Goal: Task Accomplishment & Management: Use online tool/utility

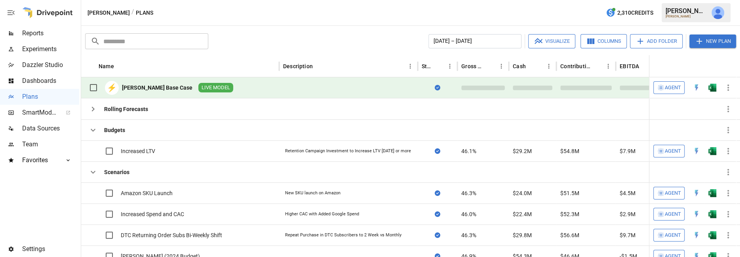
click at [731, 95] on div at bounding box center [728, 87] width 16 height 21
click at [727, 150] on icon "button" at bounding box center [728, 151] width 2 height 6
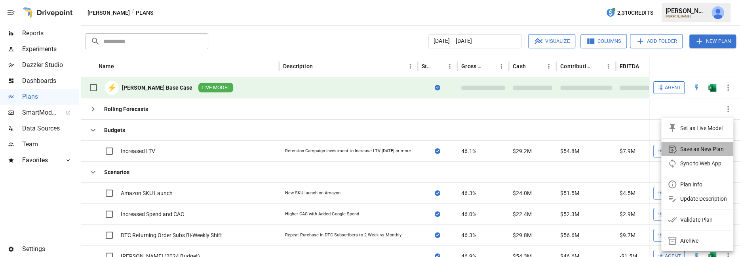
click at [689, 152] on div "Save as New Plan" at bounding box center [702, 149] width 44 height 10
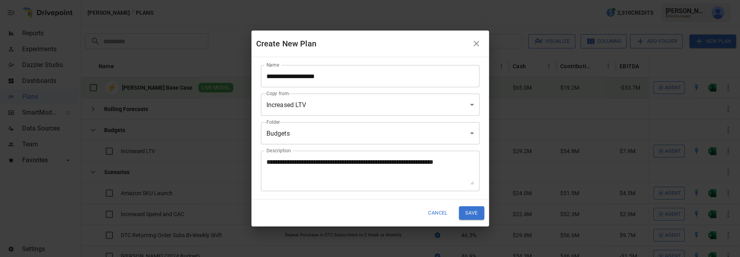
click at [472, 213] on button "Save" at bounding box center [471, 212] width 25 height 13
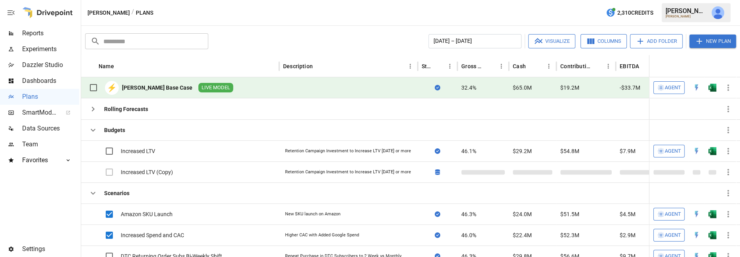
click at [550, 40] on button "Visualize" at bounding box center [551, 41] width 47 height 14
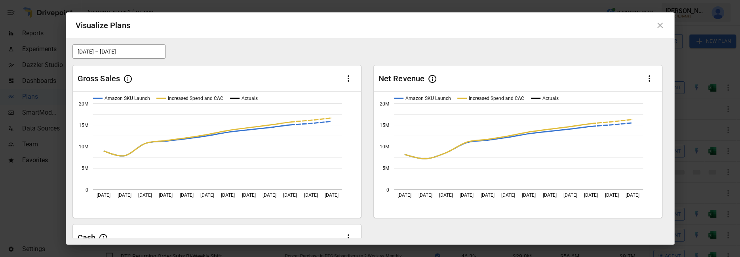
click at [135, 53] on button "[DATE] – [DATE]" at bounding box center [118, 51] width 93 height 14
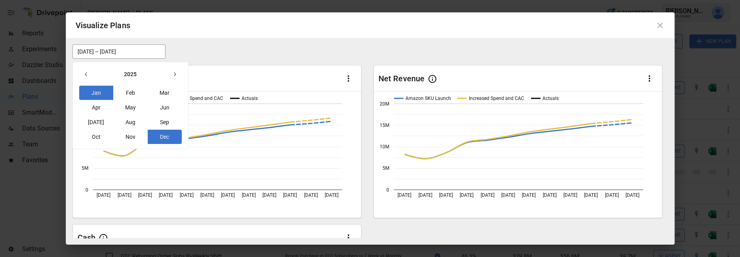
click at [91, 70] on button "button" at bounding box center [86, 74] width 14 height 14
click at [90, 71] on button "button" at bounding box center [86, 74] width 14 height 14
click at [97, 91] on button "Jan" at bounding box center [96, 93] width 34 height 14
click at [172, 75] on icon "button" at bounding box center [174, 74] width 6 height 6
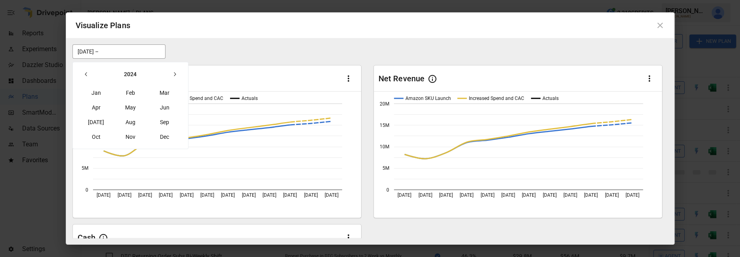
click at [172, 75] on icon "button" at bounding box center [174, 74] width 6 height 6
click at [163, 139] on button "Dec" at bounding box center [165, 136] width 34 height 14
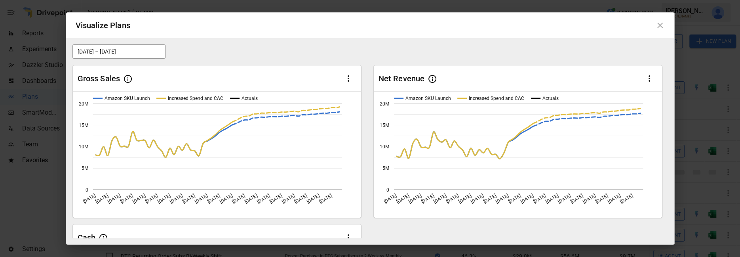
click at [659, 27] on icon at bounding box center [660, 26] width 10 height 10
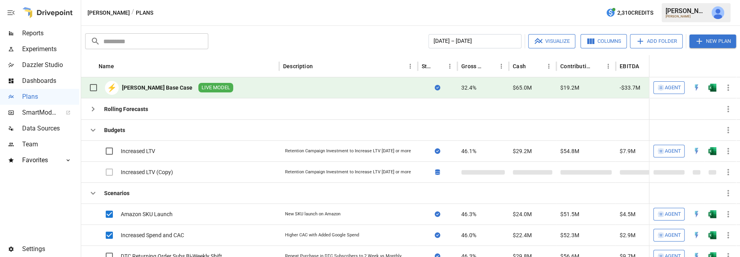
click at [609, 42] on button "Columns" at bounding box center [604, 41] width 46 height 14
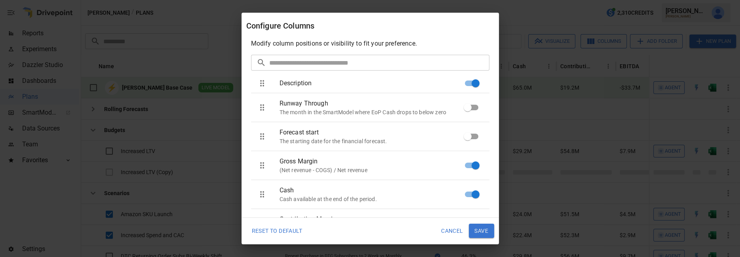
click at [446, 228] on button "Cancel" at bounding box center [452, 230] width 33 height 14
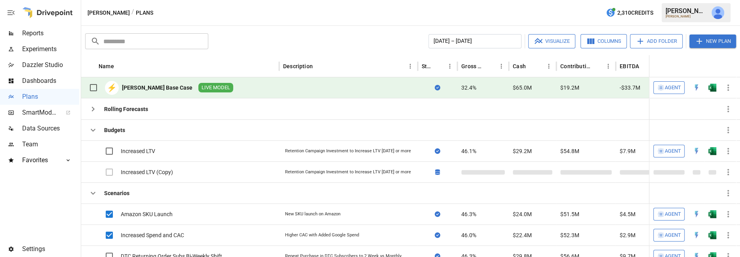
click at [649, 40] on button "Add Folder" at bounding box center [656, 41] width 53 height 14
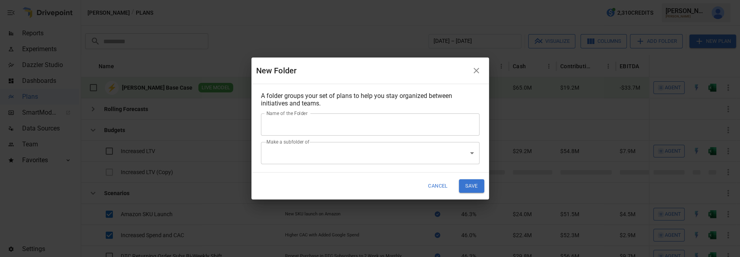
click at [350, 125] on input "Name of the Folder" at bounding box center [370, 124] width 219 height 22
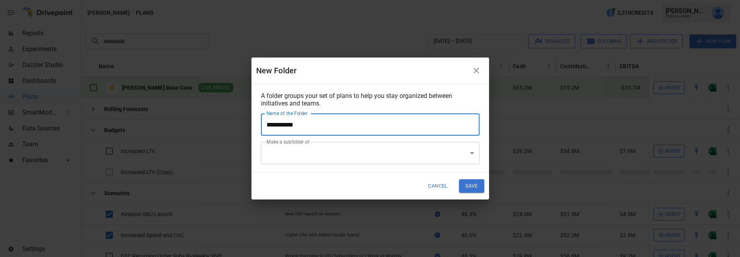
type input "**********"
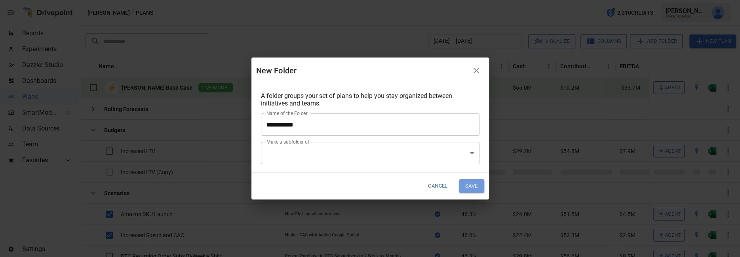
click at [468, 190] on button "Save" at bounding box center [471, 185] width 25 height 13
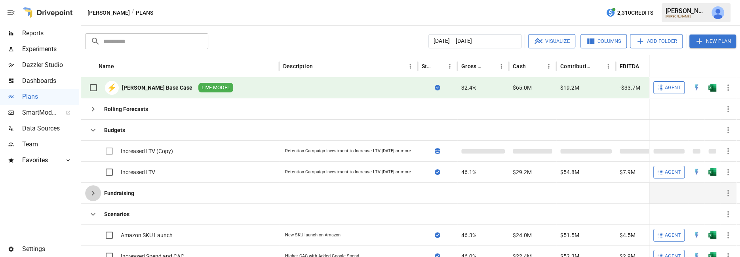
click at [94, 194] on icon "button" at bounding box center [93, 193] width 10 height 10
drag, startPoint x: 112, startPoint y: 192, endPoint x: 121, endPoint y: 202, distance: 13.2
click at [123, 206] on div "Rolling Forecasts Budgets Increased LTV (Copy) Retention Campaign Investment to…" at bounding box center [518, 213] width 875 height 231
click at [127, 194] on div "Fundraising" at bounding box center [119, 193] width 30 height 8
drag, startPoint x: 108, startPoint y: 191, endPoint x: 124, endPoint y: 200, distance: 17.9
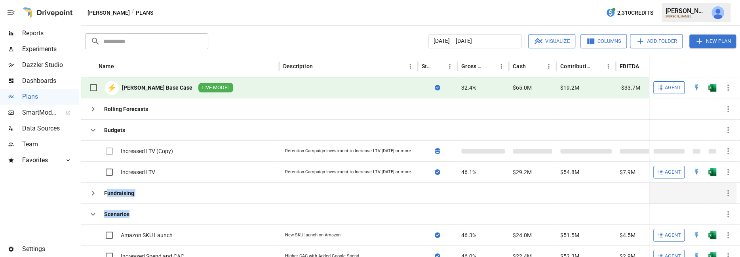
click at [128, 211] on div "Rolling Forecasts Budgets Increased LTV (Copy) Retention Campaign Investment to…" at bounding box center [518, 213] width 875 height 231
click at [145, 193] on div "Fundraising" at bounding box center [180, 192] width 198 height 21
drag, startPoint x: 143, startPoint y: 190, endPoint x: 119, endPoint y: 196, distance: 24.6
click at [143, 206] on div "Rolling Forecasts Budgets Increased LTV (Copy) Retention Campaign Investment to…" at bounding box center [518, 213] width 875 height 231
drag, startPoint x: 99, startPoint y: 187, endPoint x: 97, endPoint y: 191, distance: 4.3
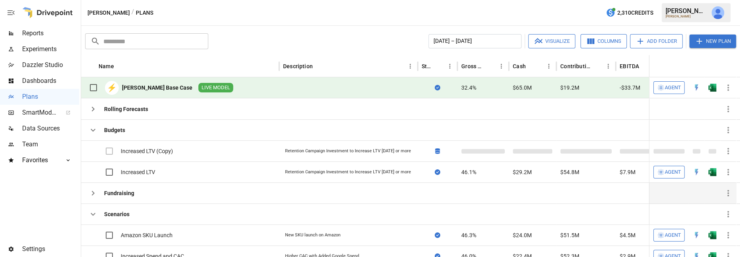
click at [137, 206] on div "Rolling Forecasts Budgets Increased LTV (Copy) Retention Campaign Investment to…" at bounding box center [518, 213] width 875 height 231
drag, startPoint x: 120, startPoint y: 190, endPoint x: 140, endPoint y: 213, distance: 29.8
click at [129, 213] on div "Rolling Forecasts Budgets Increased LTV (Copy) Retention Campaign Investment to…" at bounding box center [518, 213] width 875 height 231
click at [142, 213] on div "Scenarios" at bounding box center [180, 213] width 198 height 21
drag, startPoint x: 128, startPoint y: 213, endPoint x: 126, endPoint y: 190, distance: 22.2
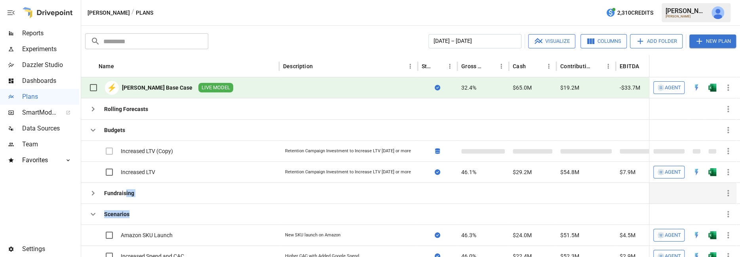
click at [126, 190] on div "Rolling Forecasts Budgets Increased LTV (Copy) Retention Campaign Investment to…" at bounding box center [518, 213] width 875 height 231
click at [144, 192] on div "Fundraising" at bounding box center [180, 192] width 198 height 21
drag, startPoint x: 141, startPoint y: 190, endPoint x: 133, endPoint y: 196, distance: 9.3
click at [141, 209] on div "Rolling Forecasts Budgets Increased LTV (Copy) Retention Campaign Investment to…" at bounding box center [518, 213] width 875 height 231
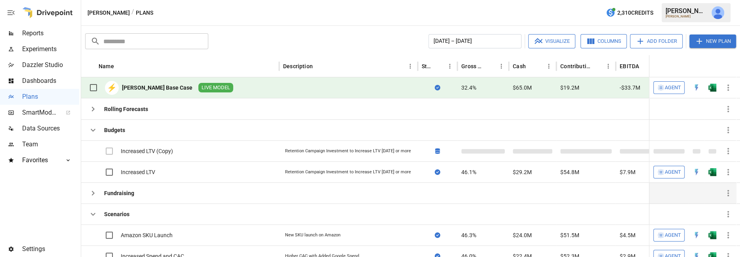
click at [131, 192] on div "Fundraising" at bounding box center [119, 193] width 30 height 8
drag, startPoint x: 128, startPoint y: 191, endPoint x: 126, endPoint y: 196, distance: 5.9
click at [131, 210] on div "Rolling Forecasts Budgets Increased LTV (Copy) Retention Campaign Investment to…" at bounding box center [518, 213] width 875 height 231
click at [126, 193] on div "Fundraising" at bounding box center [119, 193] width 30 height 8
click at [121, 128] on div "Budgets" at bounding box center [114, 130] width 21 height 8
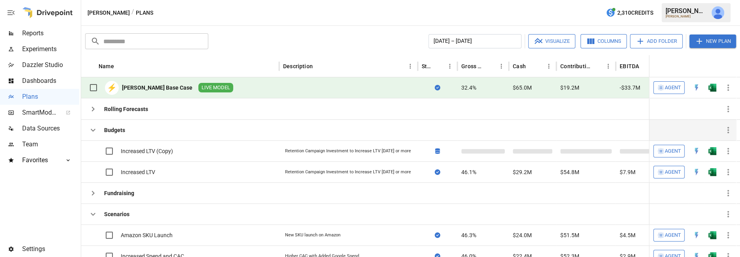
drag, startPoint x: 125, startPoint y: 129, endPoint x: 127, endPoint y: 125, distance: 4.4
click at [127, 125] on div "Budgets" at bounding box center [106, 130] width 43 height 16
click at [124, 195] on div "Fundraising" at bounding box center [119, 193] width 30 height 8
click at [93, 190] on icon "button" at bounding box center [93, 192] width 3 height 5
drag, startPoint x: 109, startPoint y: 191, endPoint x: 130, endPoint y: 133, distance: 61.6
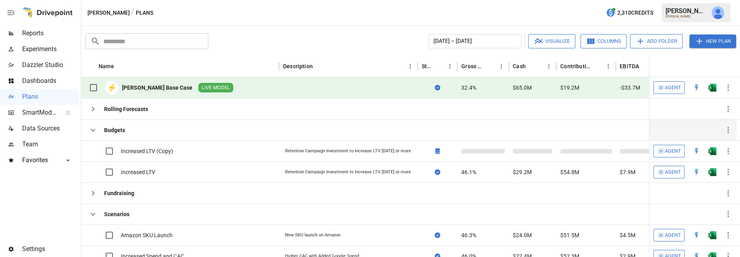
click at [128, 194] on div "Fundraising" at bounding box center [119, 193] width 30 height 8
click at [134, 104] on div "Rolling Forecasts" at bounding box center [118, 109] width 66 height 16
drag, startPoint x: 131, startPoint y: 107, endPoint x: 133, endPoint y: 114, distance: 7.8
click at [133, 116] on div "Rolling Forecasts" at bounding box center [118, 109] width 66 height 16
click at [131, 111] on div "Rolling Forecasts" at bounding box center [126, 109] width 44 height 8
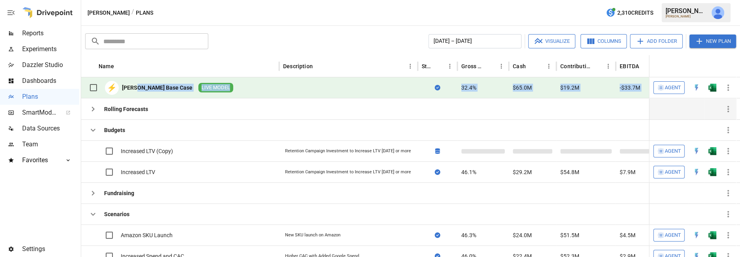
drag, startPoint x: 137, startPoint y: 88, endPoint x: 152, endPoint y: 98, distance: 17.8
click at [141, 98] on div "Name Description Status Gross Margin Cash Contribution Profit EBITDA EBIT Net I…" at bounding box center [410, 156] width 659 height 202
click at [219, 91] on div "⚡ [PERSON_NAME] Base Case LIVE MODEL" at bounding box center [180, 87] width 198 height 21
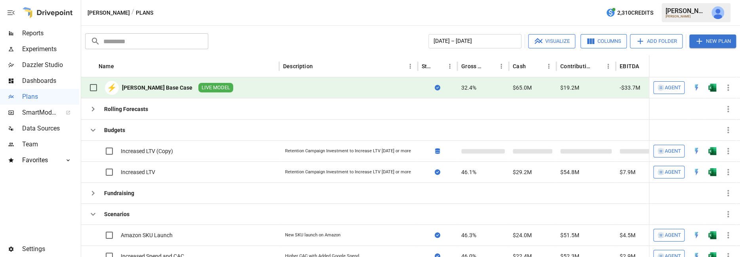
drag, startPoint x: 240, startPoint y: 89, endPoint x: 213, endPoint y: 91, distance: 27.4
click at [226, 93] on div "⚡ [PERSON_NAME] Base Case LIVE MODEL" at bounding box center [180, 87] width 198 height 21
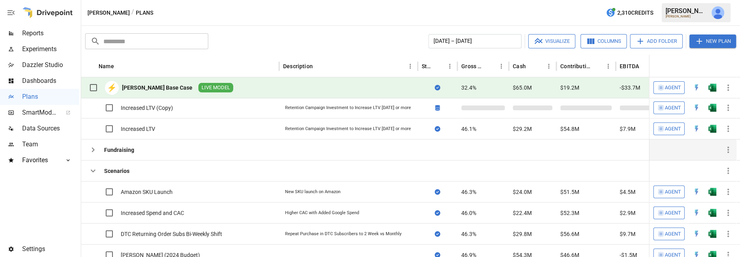
scroll to position [76, 0]
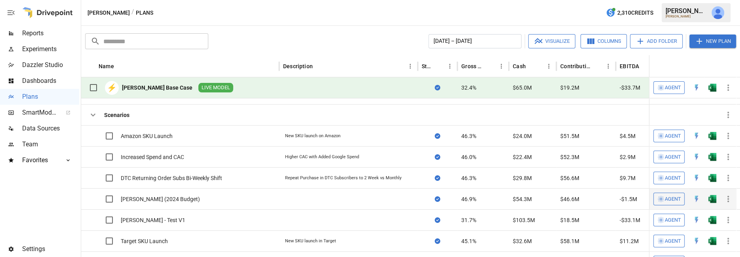
click at [163, 196] on div "[PERSON_NAME] (2024 Budget)" at bounding box center [160, 199] width 79 height 8
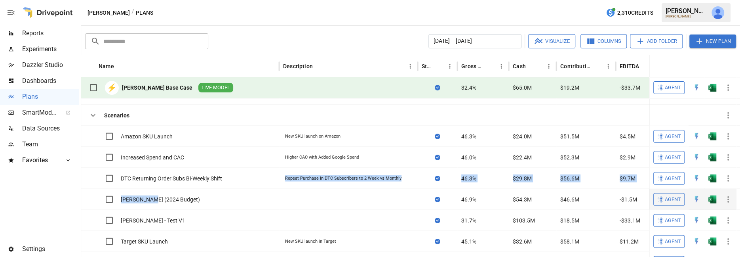
drag, startPoint x: 149, startPoint y: 197, endPoint x: 160, endPoint y: 188, distance: 14.1
click at [160, 189] on div "[PERSON_NAME] (2024 Budget)" at bounding box center [144, 199] width 118 height 21
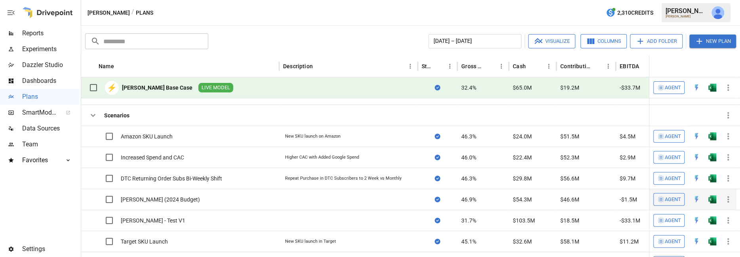
click at [173, 195] on div "[PERSON_NAME] (2024 Budget)" at bounding box center [160, 199] width 79 height 8
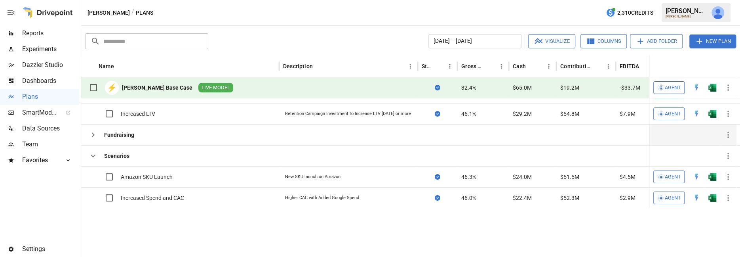
scroll to position [0, 0]
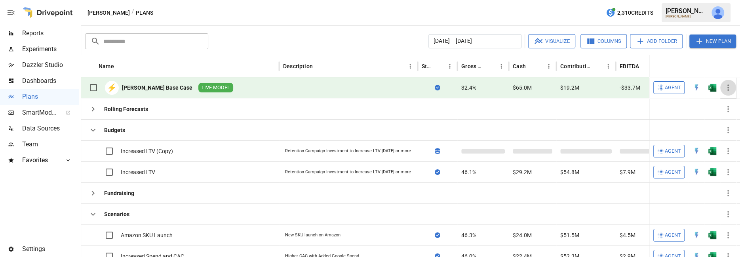
click at [729, 87] on icon "button" at bounding box center [728, 88] width 10 height 10
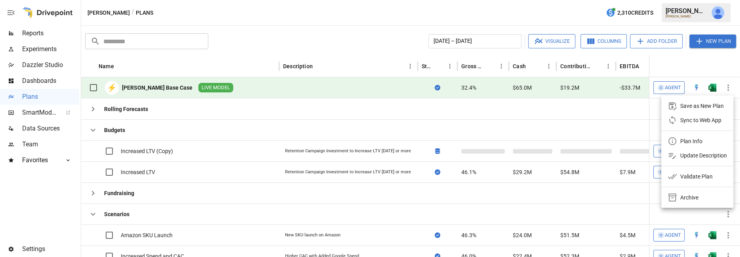
click at [395, 144] on div at bounding box center [370, 128] width 740 height 257
